Goal: Task Accomplishment & Management: Use online tool/utility

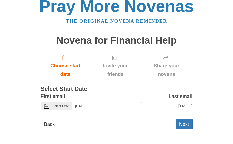
scroll to position [12, 0]
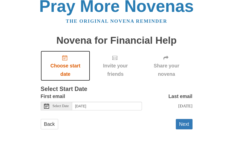
click at [62, 62] on span "Choose start date" at bounding box center [65, 70] width 39 height 17
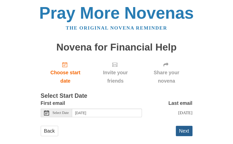
click at [187, 136] on button "Next" at bounding box center [184, 131] width 17 height 10
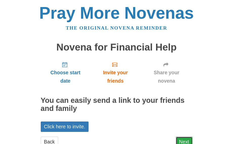
click at [182, 140] on link "Next" at bounding box center [184, 142] width 17 height 10
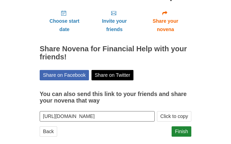
scroll to position [59, 0]
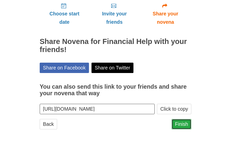
click at [182, 126] on link "Finish" at bounding box center [181, 124] width 20 height 10
